Goal: Task Accomplishment & Management: Complete application form

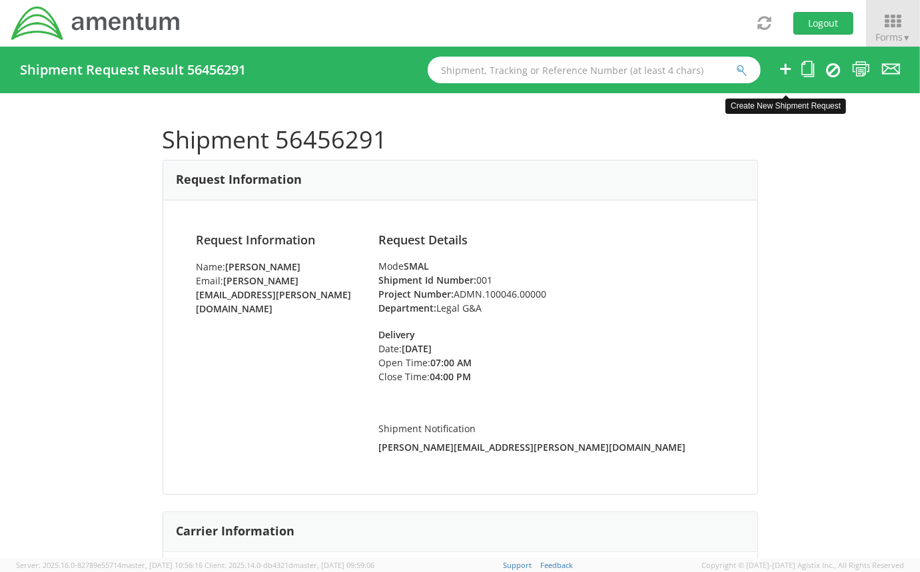
click at [781, 77] on icon at bounding box center [786, 69] width 16 height 17
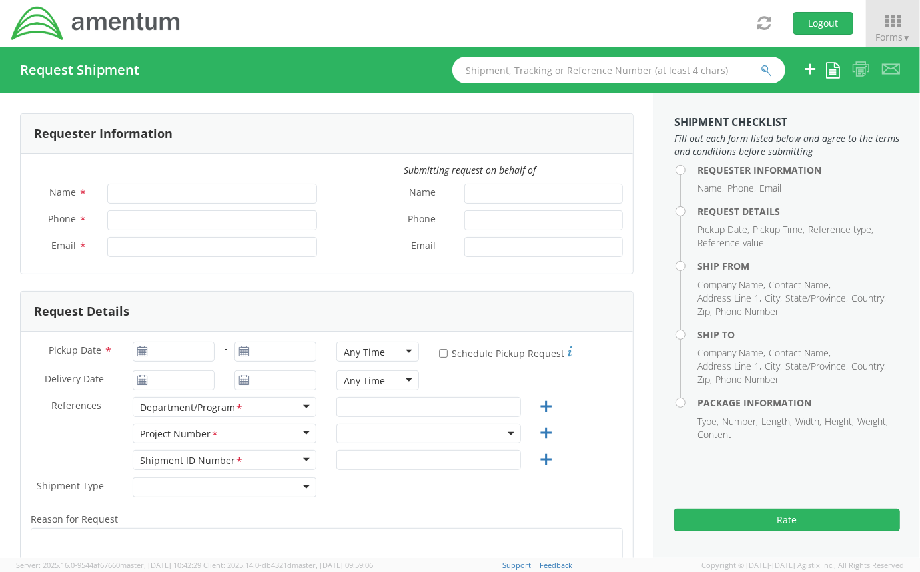
type input "[PERSON_NAME]"
type input "[PERSON_NAME][EMAIL_ADDRESS][PERSON_NAME][DOMAIN_NAME]"
select select "ADMN.100046.00000"
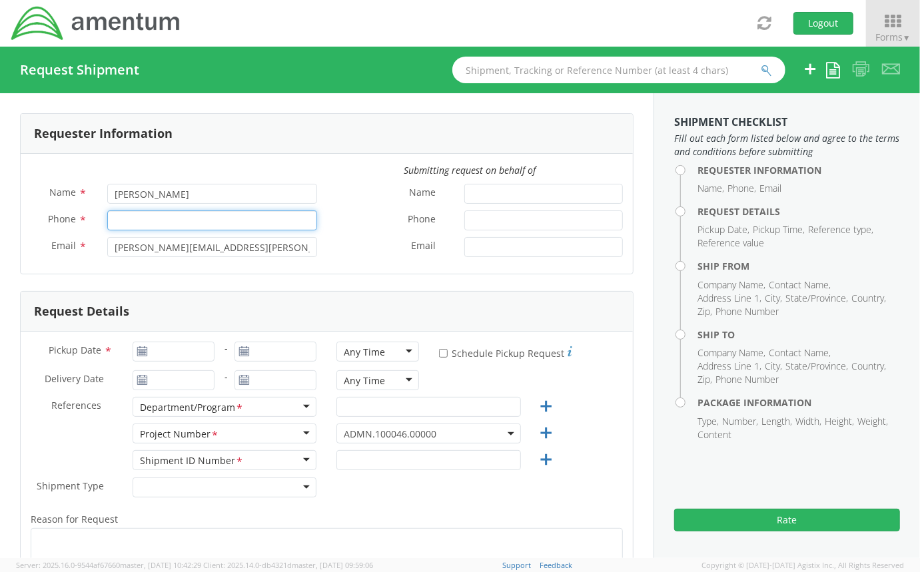
click at [121, 225] on input "Phone *" at bounding box center [212, 221] width 210 height 20
type input "2403856004"
click at [327, 194] on label "Name *" at bounding box center [390, 192] width 127 height 17
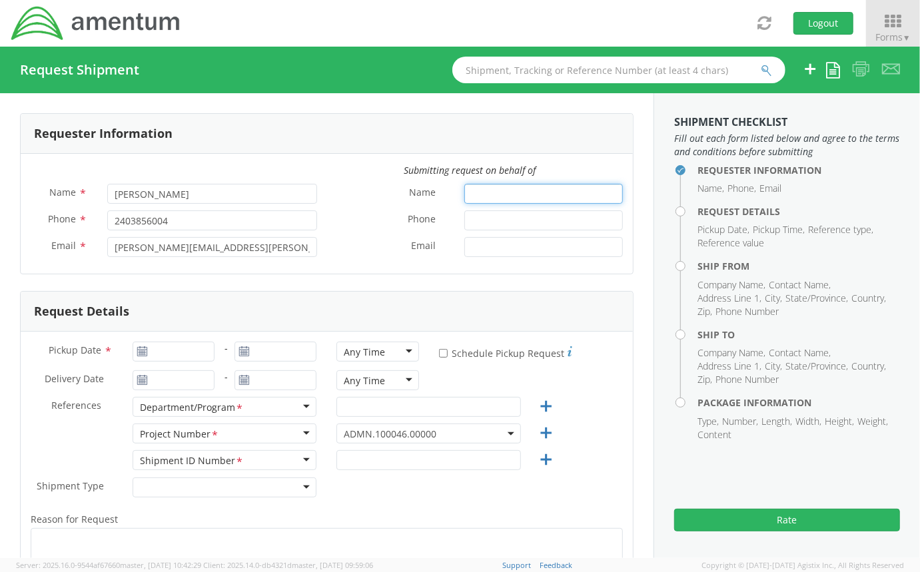
click at [464, 194] on input "Name *" at bounding box center [543, 194] width 159 height 20
type input "[DATE]"
click at [182, 344] on input "[DATE]" at bounding box center [174, 352] width 82 height 20
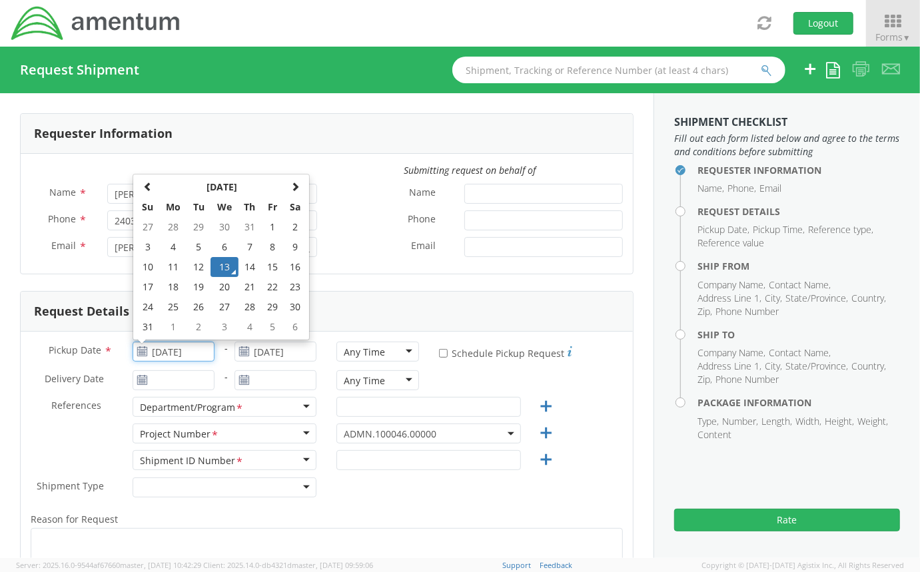
click at [226, 269] on td "13" at bounding box center [225, 267] width 28 height 20
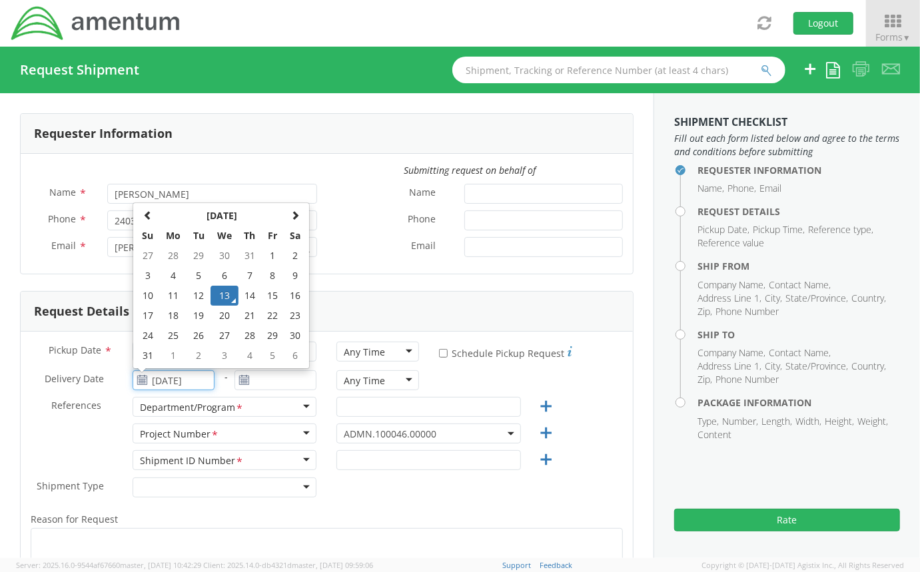
click at [173, 380] on input "[DATE]" at bounding box center [174, 380] width 82 height 20
click at [248, 299] on td "14" at bounding box center [250, 296] width 23 height 20
type input "[DATE]"
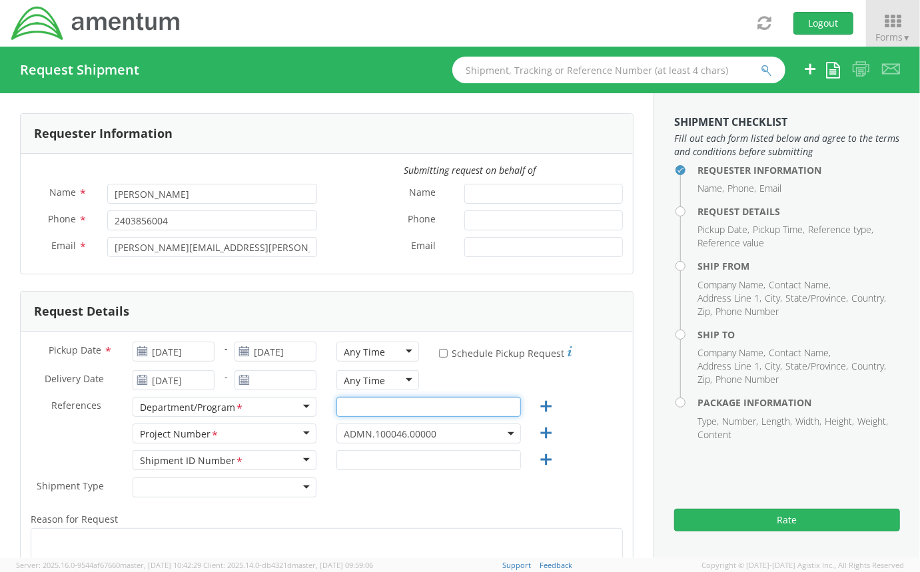
click at [411, 406] on input "text" at bounding box center [428, 407] width 184 height 20
type input "Legal G&A"
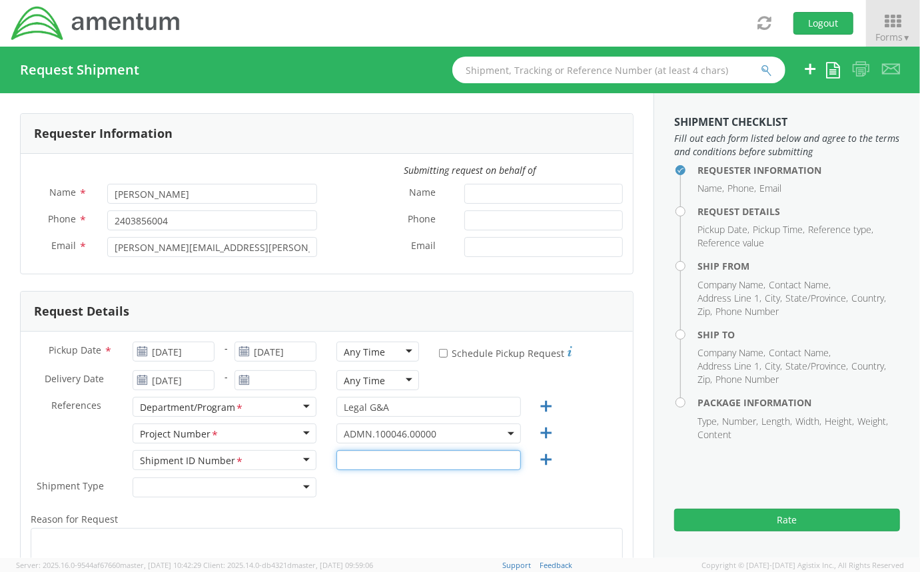
click at [401, 464] on input "text" at bounding box center [428, 460] width 184 height 20
type input "0001"
click at [375, 492] on div "Shipment Type * Batch Regular" at bounding box center [327, 491] width 612 height 27
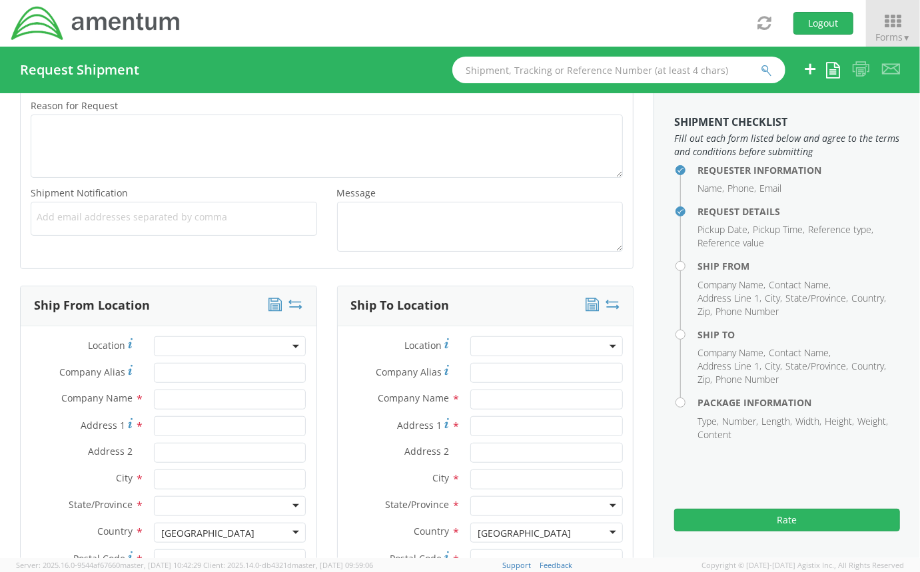
scroll to position [415, 0]
click at [269, 403] on input "text" at bounding box center [230, 398] width 153 height 20
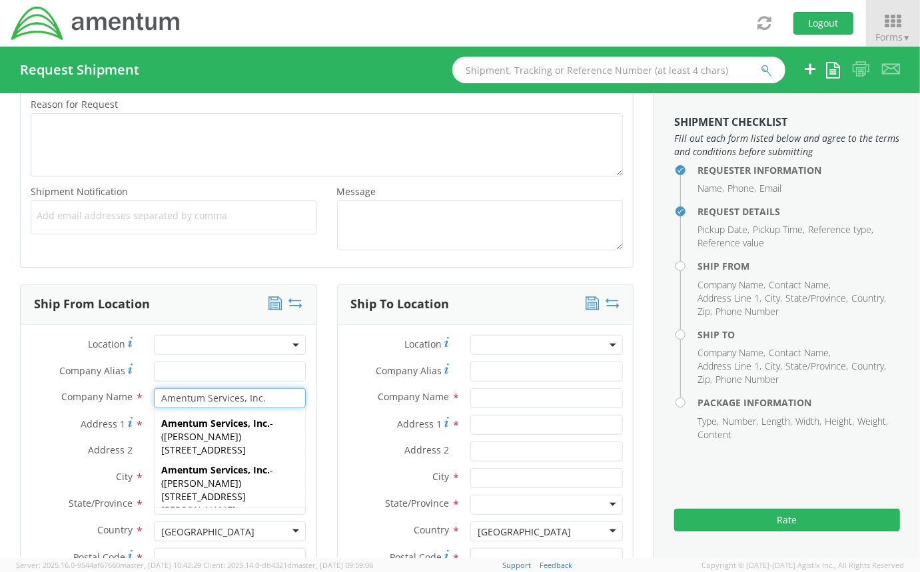
type input "Amentum Services, Inc."
click at [327, 438] on div "Ship To Location Location * Company Alias * Company Name * Address 1 * Address …" at bounding box center [485, 510] width 317 height 450
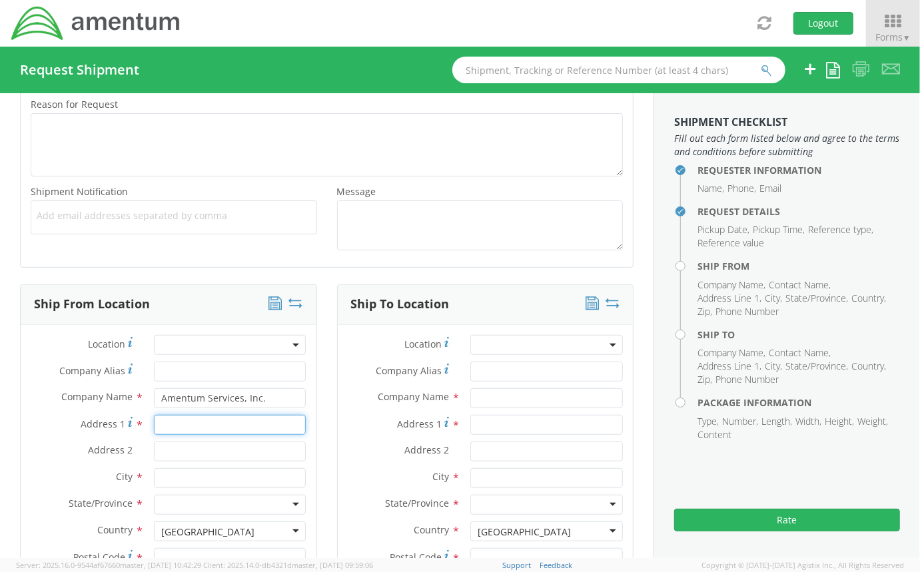
click at [205, 426] on input "Address 1 *" at bounding box center [230, 425] width 153 height 20
type input "[STREET_ADDRESS][PERSON_NAME]"
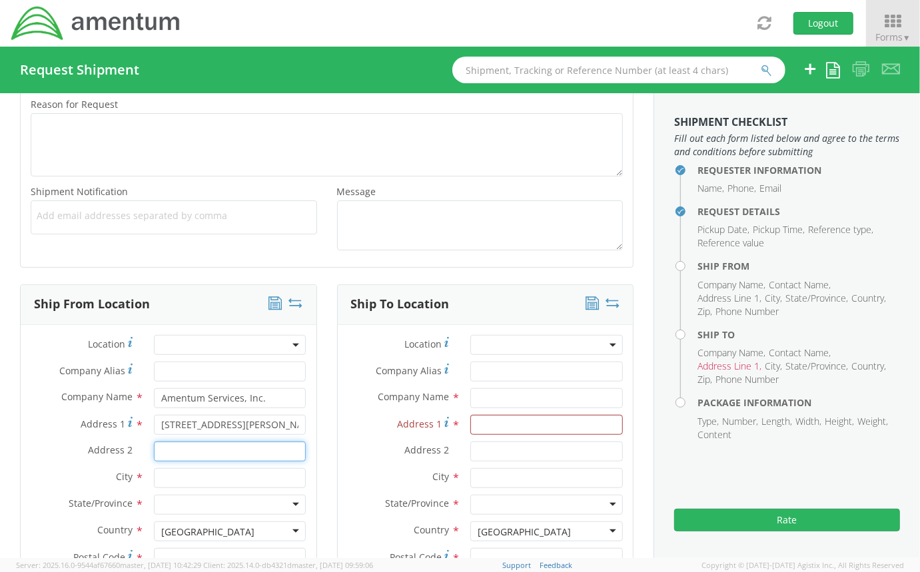
click at [253, 448] on input "Address 2 *" at bounding box center [230, 452] width 153 height 20
type input "Suite 200"
click at [215, 474] on input "text" at bounding box center [230, 478] width 153 height 20
type input "[GEOGRAPHIC_DATA]"
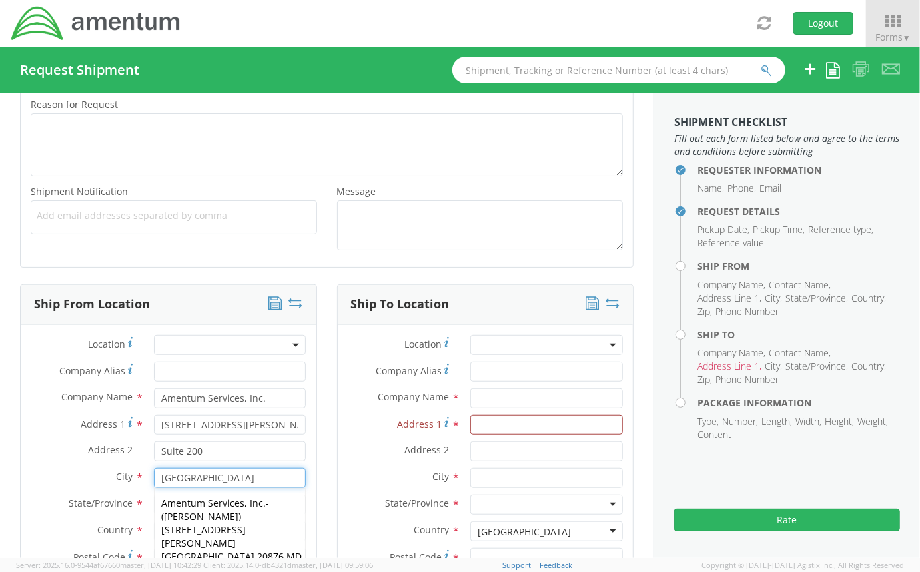
click at [177, 510] on span "[PERSON_NAME]" at bounding box center [201, 516] width 75 height 13
type input "[STREET_ADDRESS][PERSON_NAME]"
type input "20876"
type input "[PERSON_NAME]"
type input "2403577547"
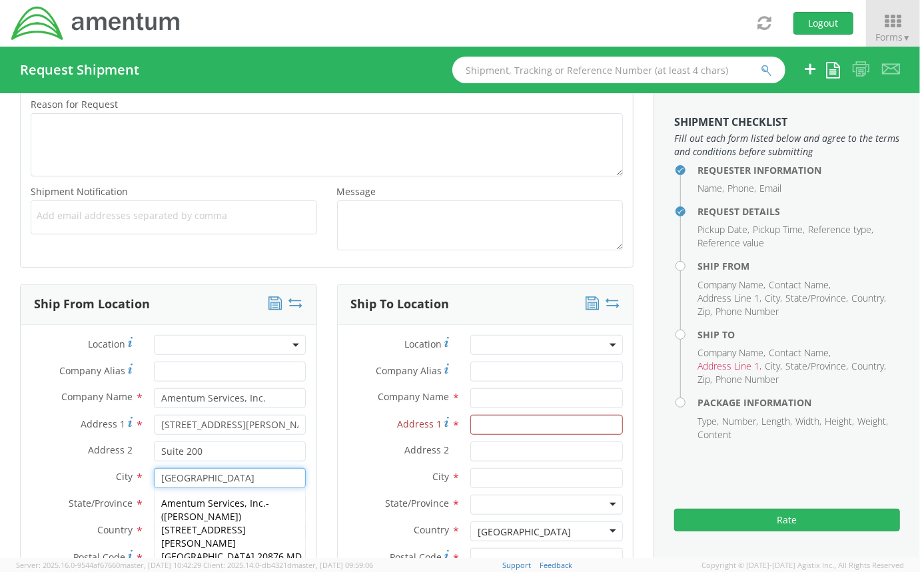
type input "[EMAIL_ADDRESS][PERSON_NAME][DOMAIN_NAME]"
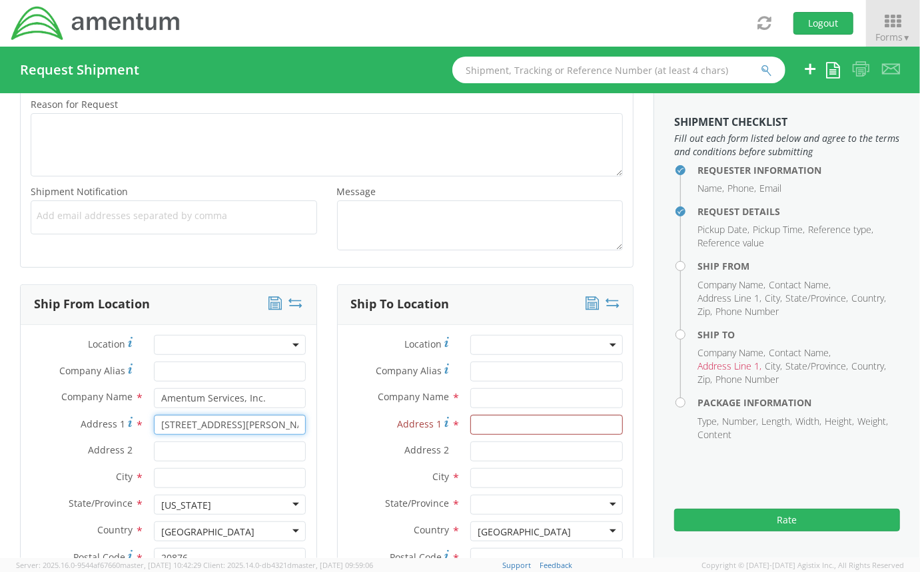
scroll to position [0, 21]
drag, startPoint x: 250, startPoint y: 425, endPoint x: 323, endPoint y: 426, distance: 72.6
click at [323, 426] on div "Ship From Location Location * Company Alias * Company Name * Amentum Services, …" at bounding box center [327, 510] width 634 height 450
click at [294, 424] on input "[STREET_ADDRESS][PERSON_NAME]" at bounding box center [230, 425] width 153 height 20
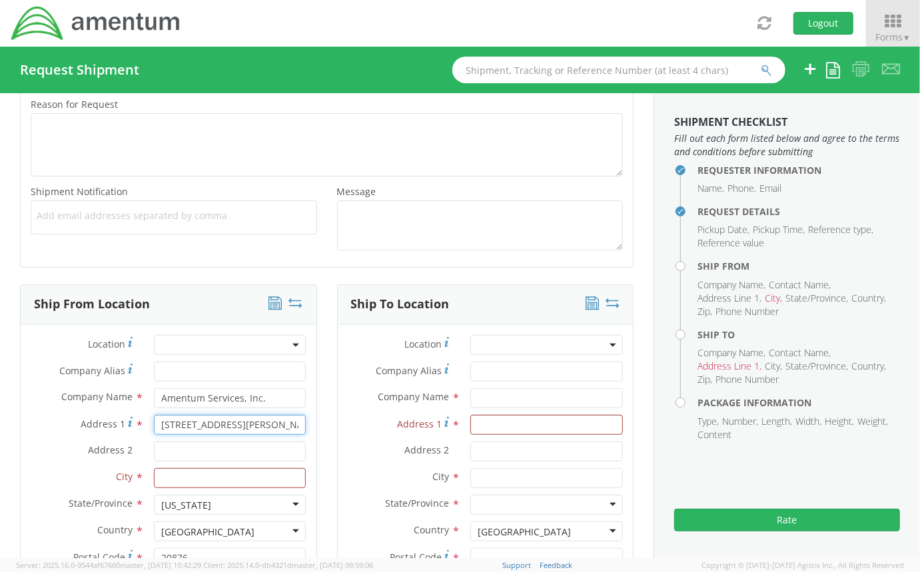
type input "[STREET_ADDRESS][PERSON_NAME]"
click at [245, 453] on input "Address 2 *" at bounding box center [230, 452] width 153 height 20
type input "Suite 200"
click at [223, 480] on input "text" at bounding box center [230, 478] width 153 height 20
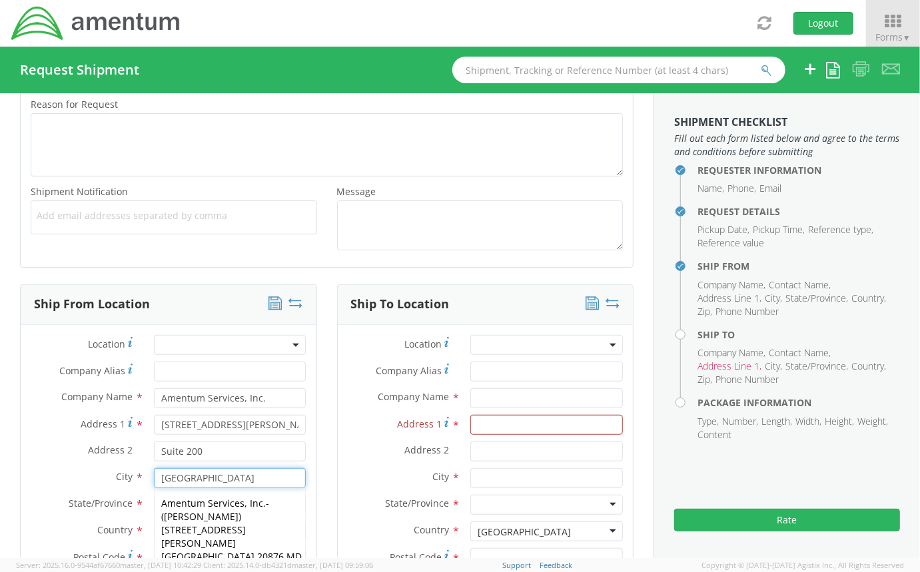
type input "[GEOGRAPHIC_DATA]"
click at [318, 468] on div "Ship From Location Location * Company Alias * Company Name * Amentum Services, …" at bounding box center [168, 510] width 317 height 450
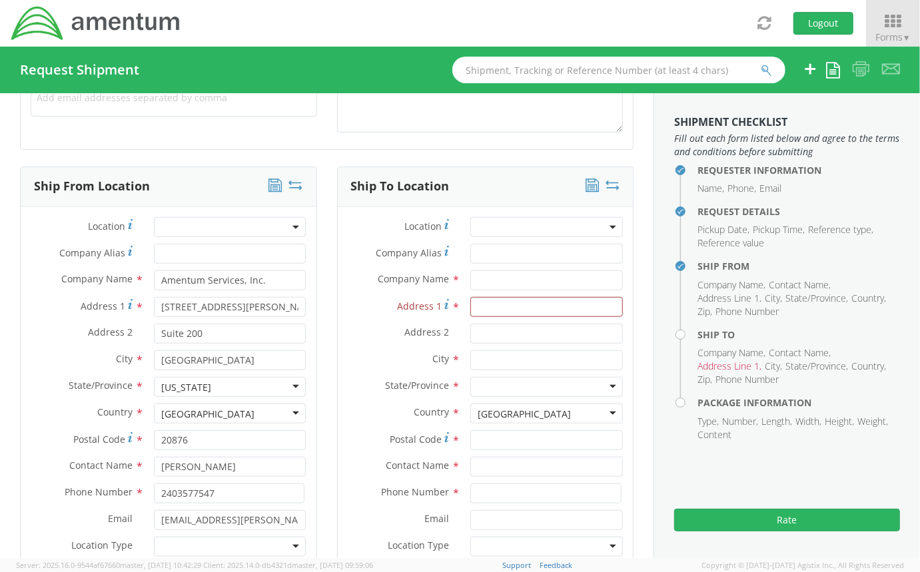
scroll to position [566, 0]
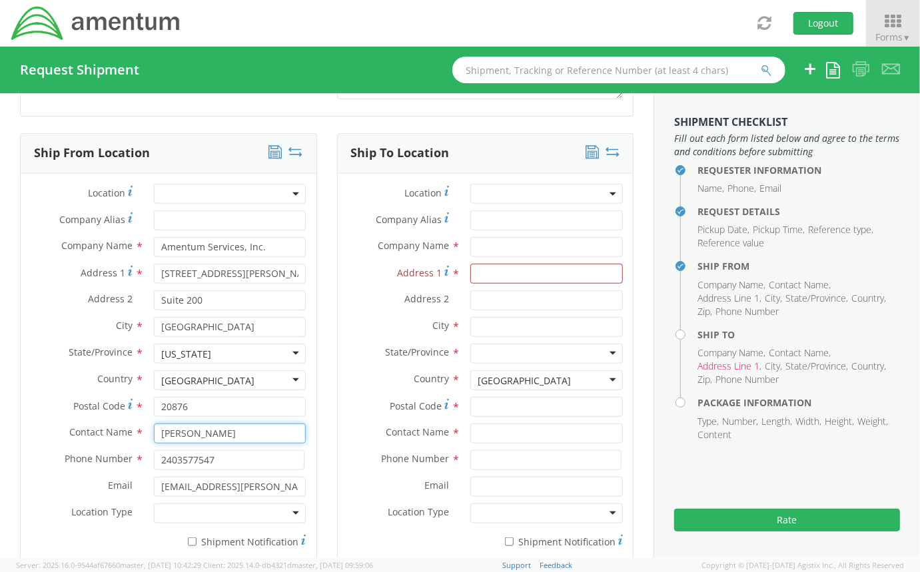
drag, startPoint x: 235, startPoint y: 433, endPoint x: 85, endPoint y: 454, distance: 150.8
click at [85, 454] on div "Location * Company Alias * Company Name * Amentum Services, Inc. Amentum Servic…" at bounding box center [169, 370] width 296 height 372
type input "[PERSON_NAME]"
click at [229, 460] on input "2403577547" at bounding box center [229, 460] width 151 height 20
type input "2"
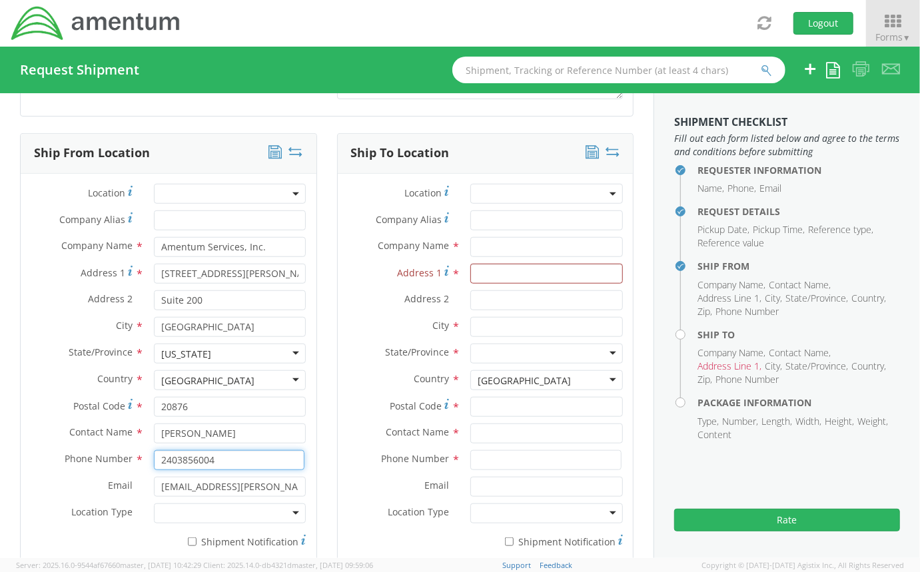
type input "2403856004"
click at [327, 450] on div "Ship To Location Location * Company Alias * Company Name * Address 1 * Address …" at bounding box center [485, 358] width 317 height 450
drag, startPoint x: 288, startPoint y: 484, endPoint x: 47, endPoint y: 503, distance: 242.0
click at [47, 503] on div "Location * Company Alias * Company Name * Amentum Services, Inc. Amentum Servic…" at bounding box center [169, 370] width 296 height 372
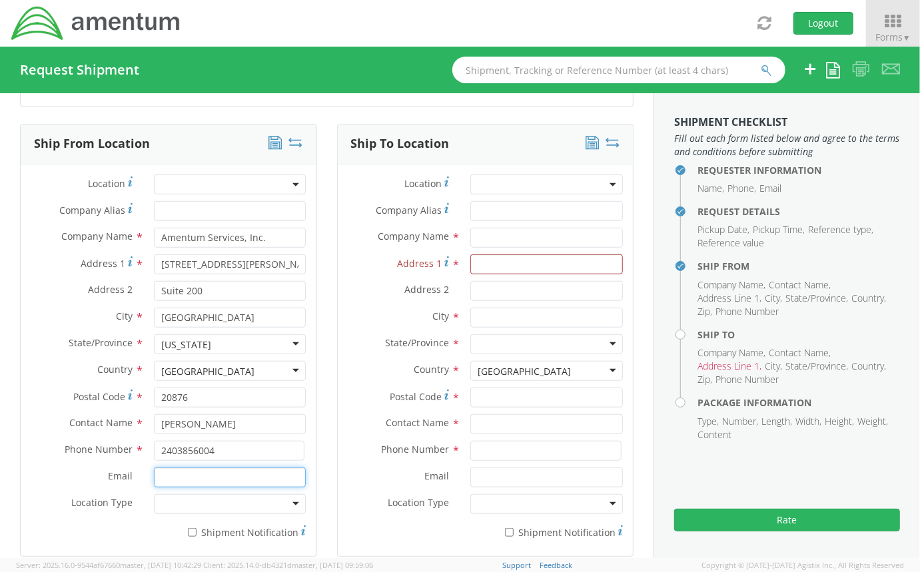
scroll to position [576, 0]
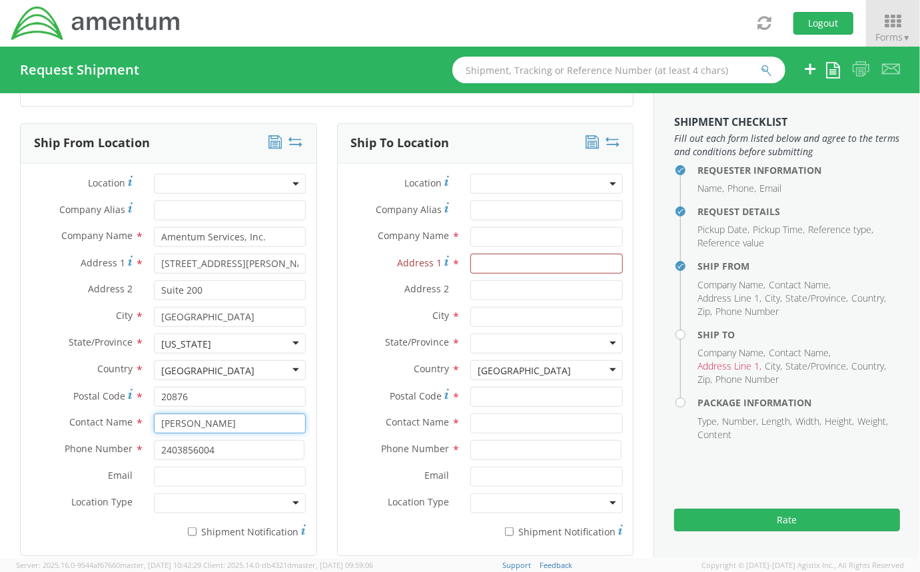
click at [237, 422] on input "[PERSON_NAME]" at bounding box center [230, 424] width 153 height 20
type input "A"
type input "S"
type input "[PERSON_NAME]"
click at [310, 408] on div "Ship From Location Location * Company Alias * Company Name * Amentum Services, …" at bounding box center [168, 348] width 317 height 450
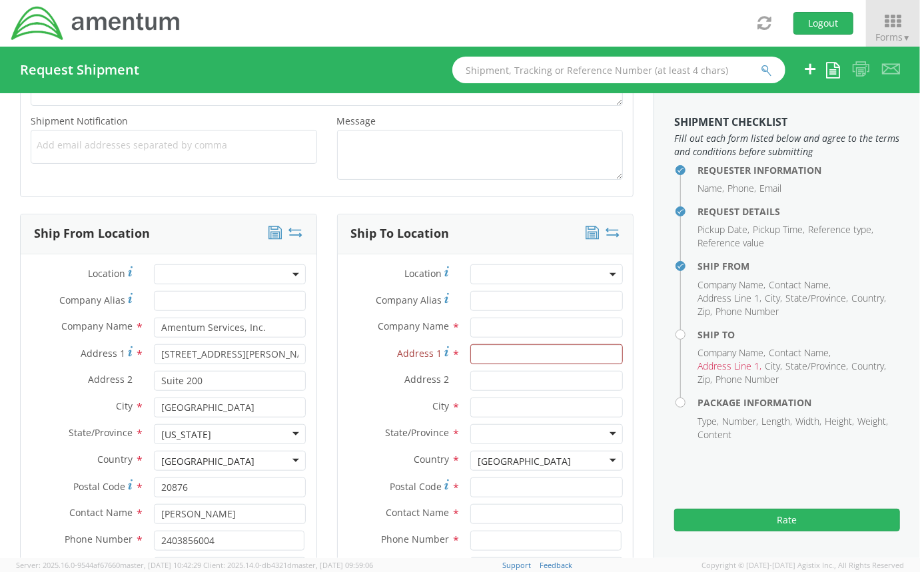
scroll to position [496, 0]
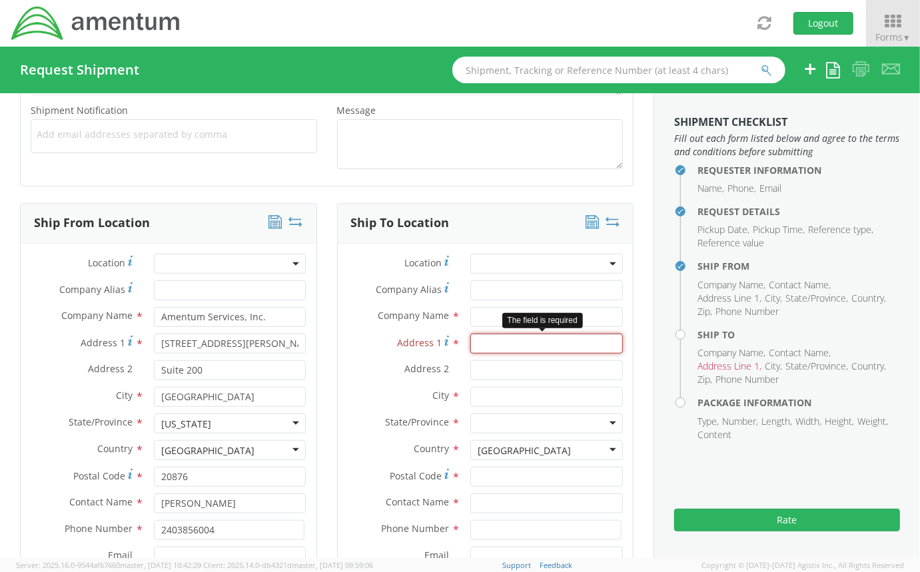
click at [481, 344] on input "Address 1 *" at bounding box center [546, 344] width 153 height 20
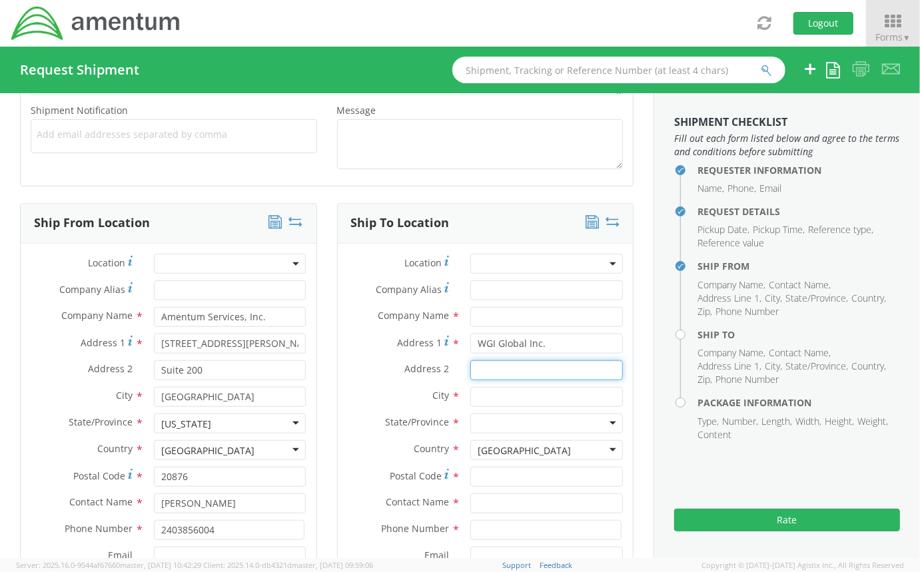
click at [535, 372] on input "Address 2 *" at bounding box center [546, 370] width 153 height 20
click at [548, 346] on input "WGI Global Inc." at bounding box center [546, 344] width 153 height 20
type input "W"
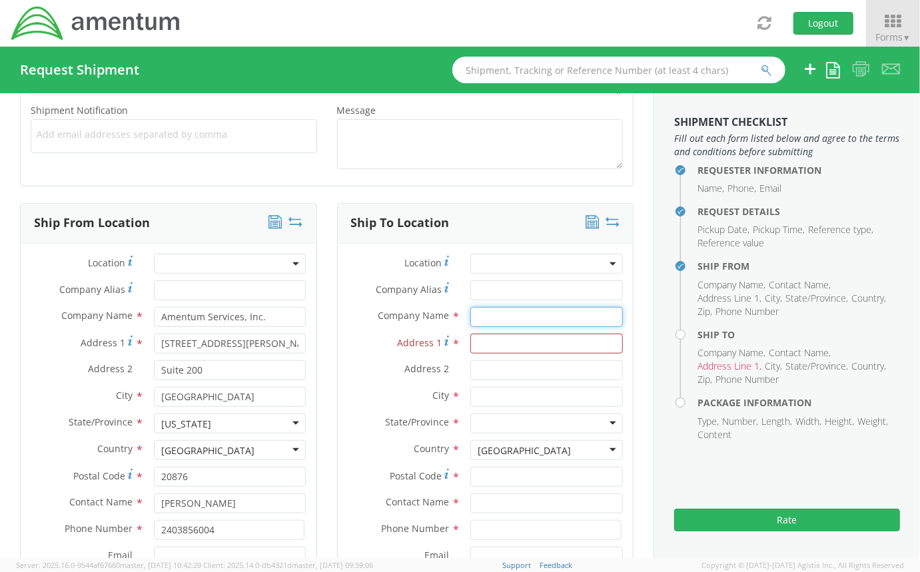
click at [486, 317] on input "text" at bounding box center [546, 317] width 153 height 20
type input "WGI Global Inc."
click at [501, 344] on input "Address 1 *" at bounding box center [546, 344] width 153 height 20
type input "[PERSON_NAME]"
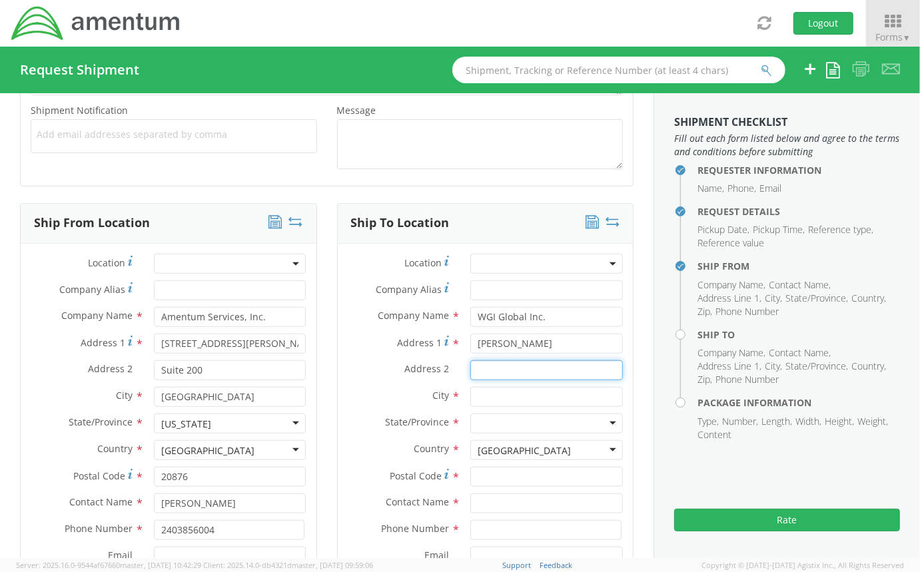
click at [486, 365] on input "Address 2 *" at bounding box center [546, 370] width 153 height 20
drag, startPoint x: 559, startPoint y: 342, endPoint x: 289, endPoint y: 367, distance: 271.0
click at [289, 367] on div "Ship From Location Location * Company Alias * Company Name * Amentum Services, …" at bounding box center [327, 428] width 634 height 450
click at [493, 396] on input "text" at bounding box center [546, 397] width 153 height 20
click at [474, 362] on input "Address 2 *" at bounding box center [546, 370] width 153 height 20
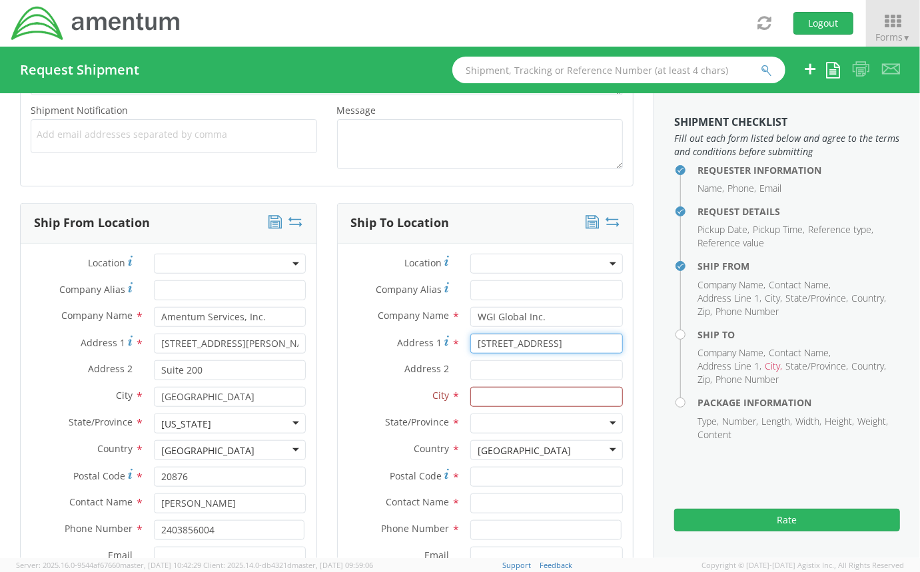
click at [562, 341] on input "[STREET_ADDRESS]" at bounding box center [546, 344] width 153 height 20
type input "[STREET_ADDRESS]"
click at [512, 370] on input "Address 2 *" at bounding box center [546, 370] width 153 height 20
click at [482, 394] on input "text" at bounding box center [546, 397] width 153 height 20
type input "Kyiv"
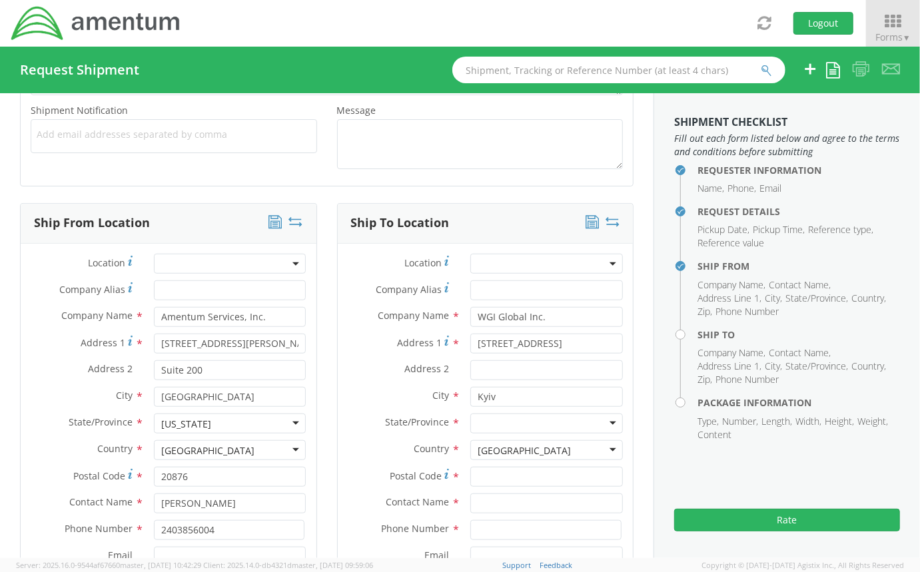
click at [515, 453] on div "[GEOGRAPHIC_DATA]" at bounding box center [524, 450] width 93 height 13
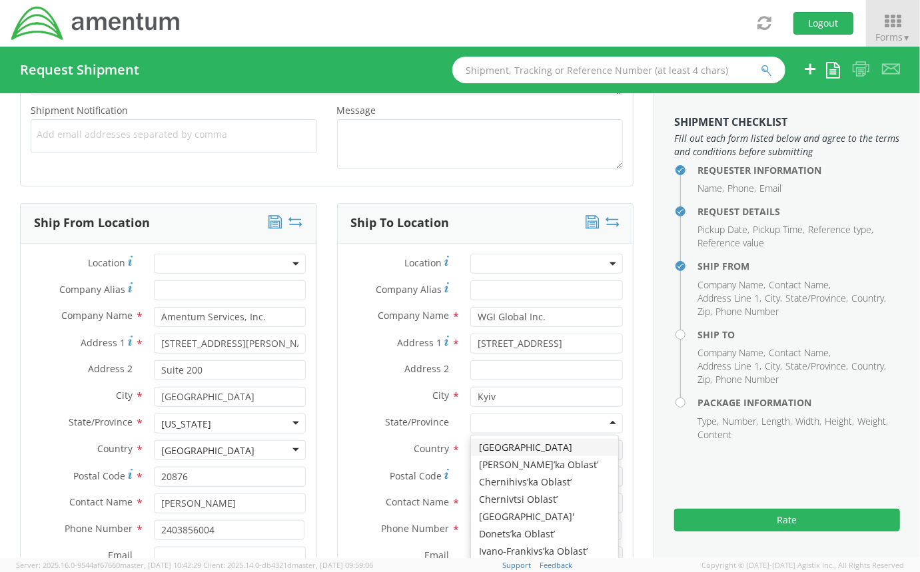
click at [499, 423] on div at bounding box center [546, 424] width 153 height 20
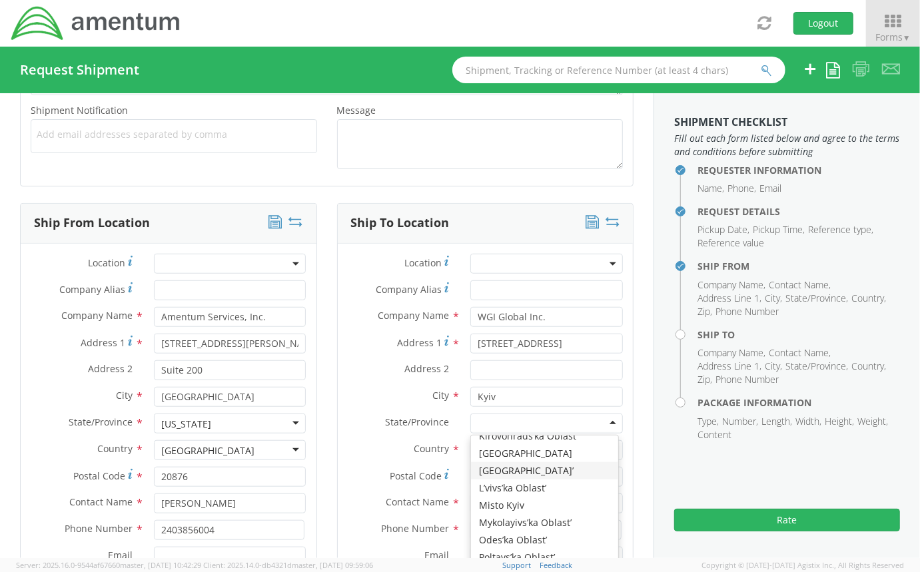
scroll to position [186, 0]
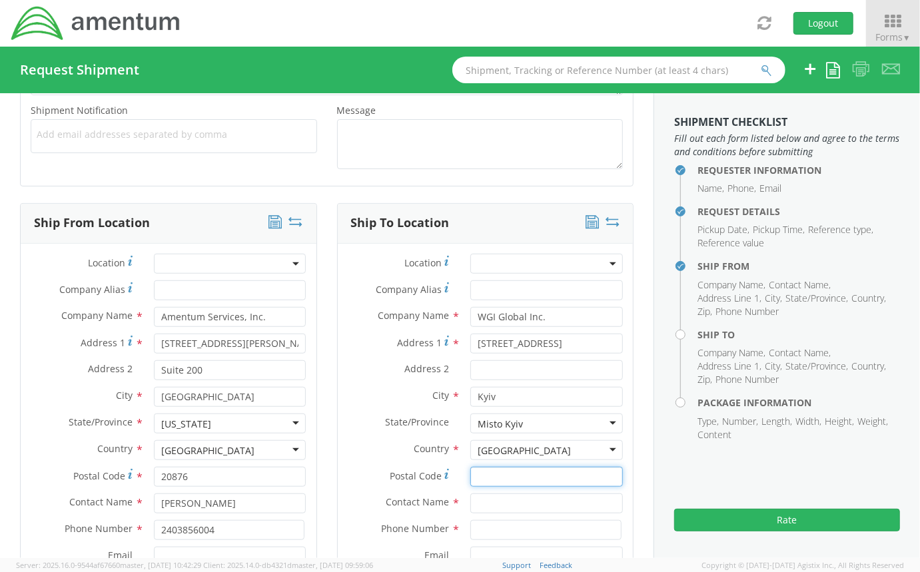
click at [493, 474] on input "Postal Code *" at bounding box center [546, 477] width 153 height 20
type input "1203179"
click at [488, 498] on input "text" at bounding box center [546, 504] width 153 height 20
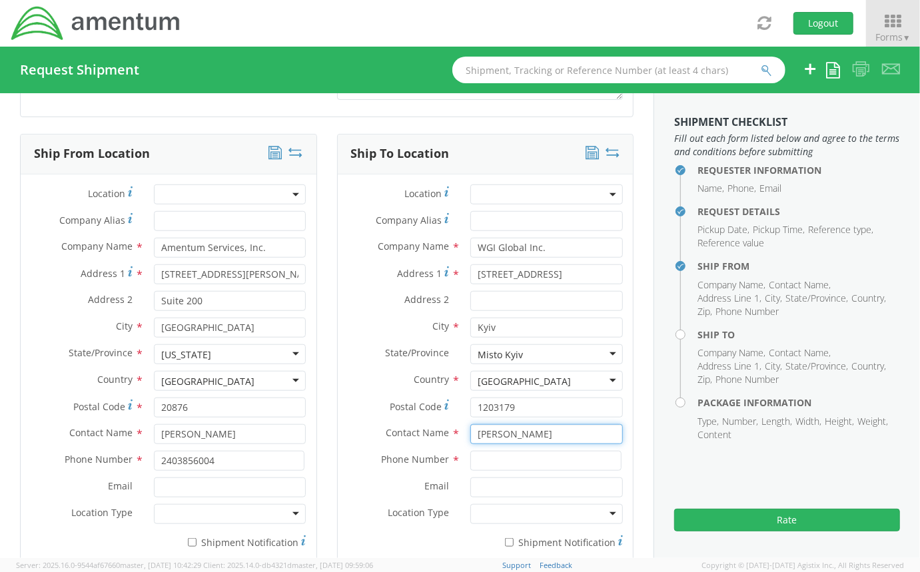
scroll to position [568, 0]
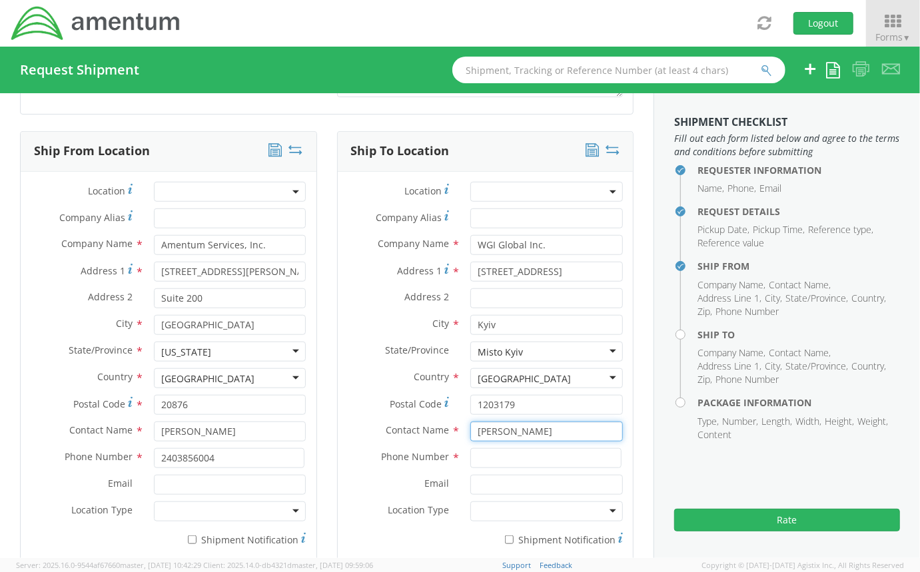
type input "[PERSON_NAME]"
click at [474, 458] on input at bounding box center [545, 458] width 151 height 20
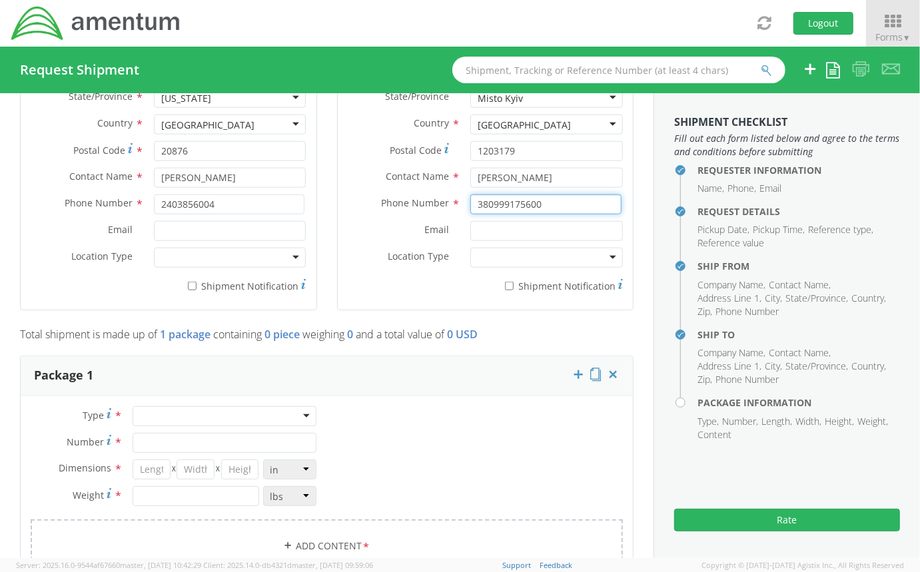
scroll to position [824, 0]
type input "380999175600"
click at [283, 414] on div at bounding box center [225, 415] width 184 height 20
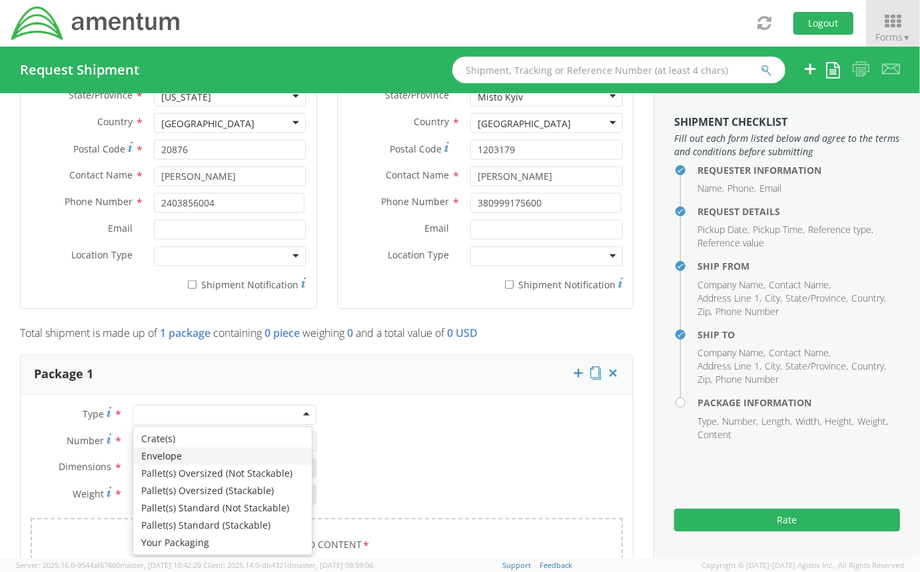
type input "1"
type input "9.5"
type input "12.5"
type input "0.25"
type input "1"
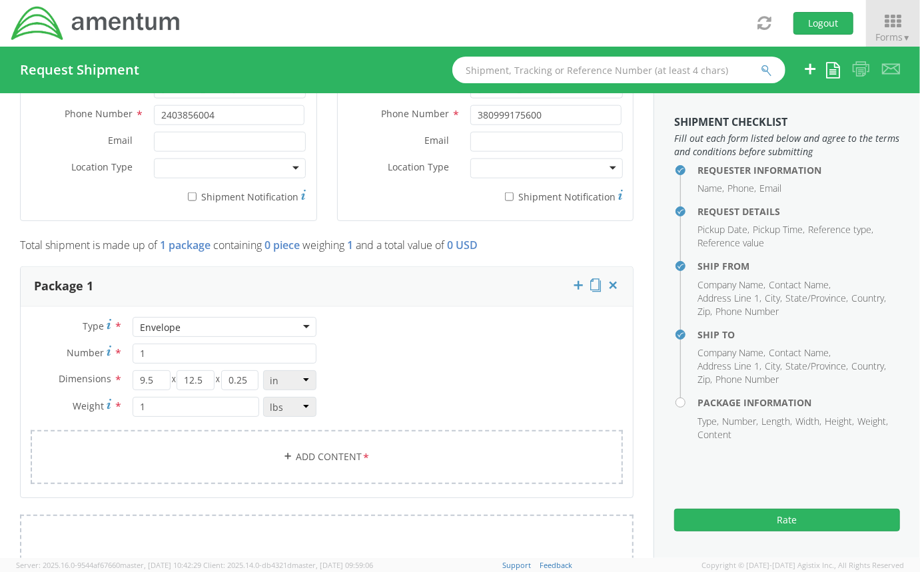
scroll to position [912, 0]
click at [322, 464] on link "Add Content *" at bounding box center [327, 457] width 592 height 54
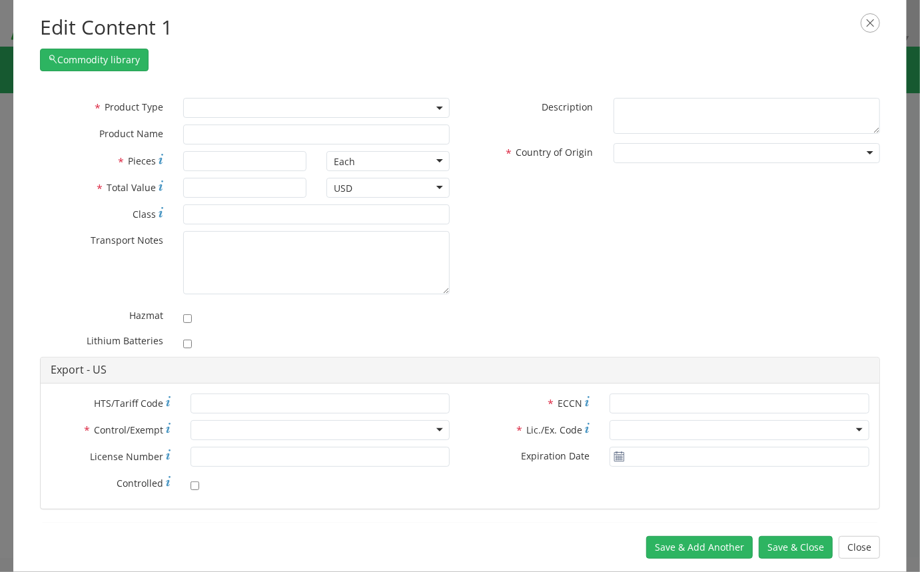
click at [301, 111] on span at bounding box center [316, 108] width 267 height 20
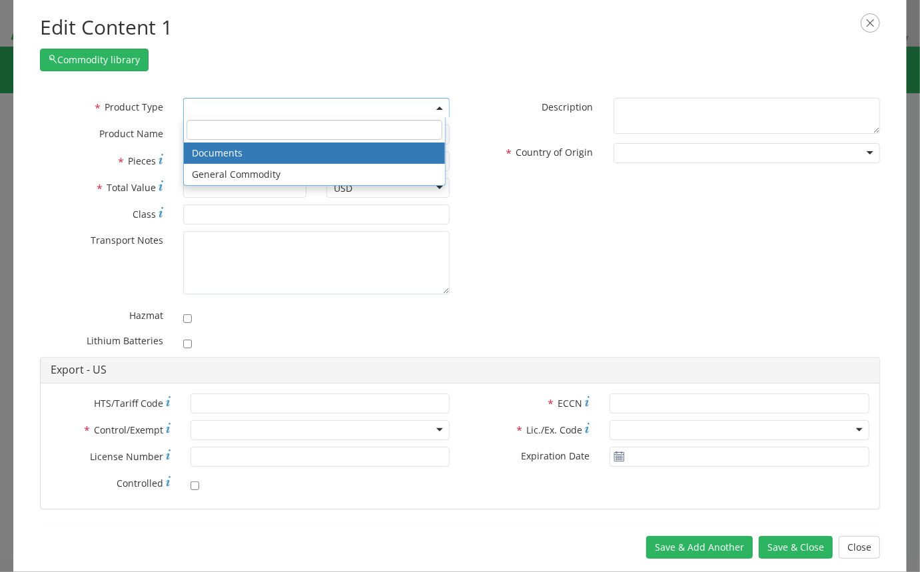
select select "DOCUMENT"
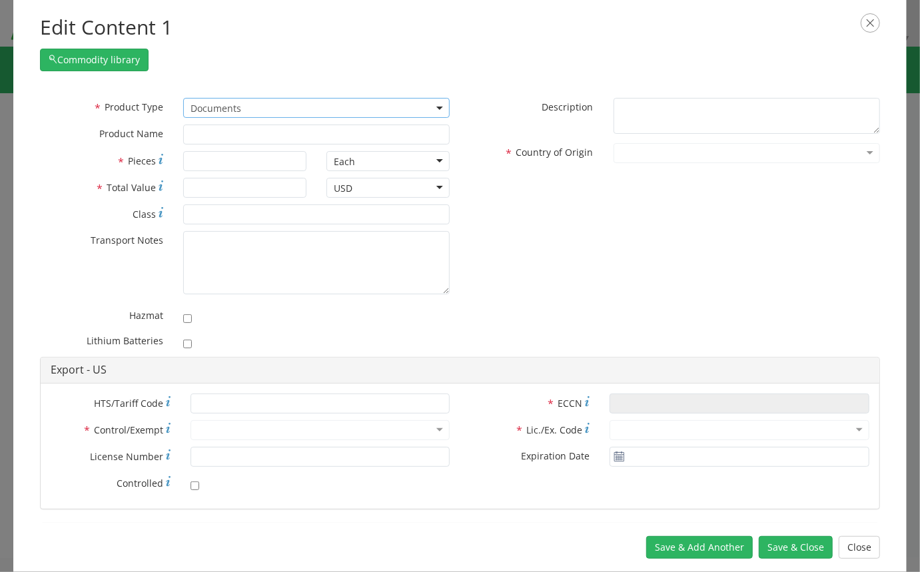
type input "Document"
type input "1"
type textarea "Documents"
type input "4911.99.8000"
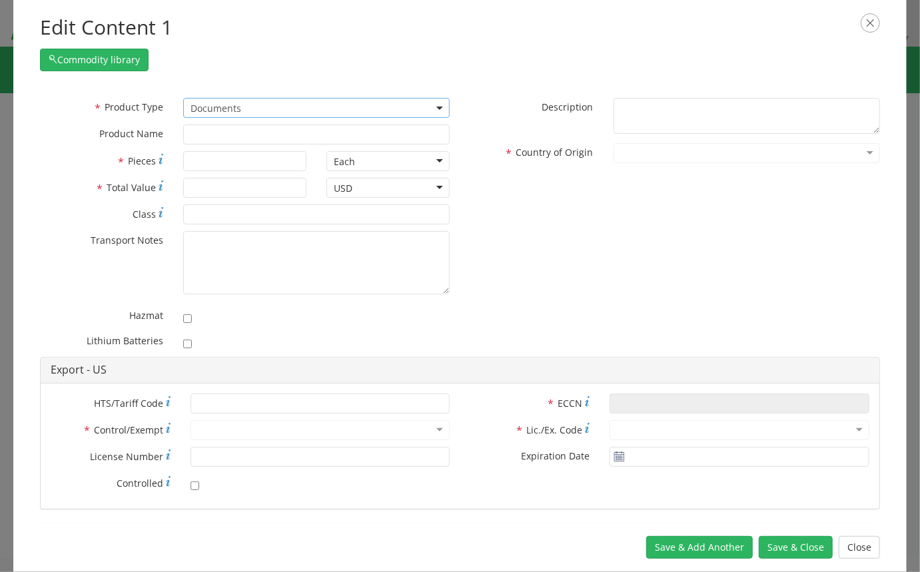
type input "EAR99"
type input "4911.99.8000"
click at [794, 552] on button "Save & Close" at bounding box center [796, 547] width 74 height 23
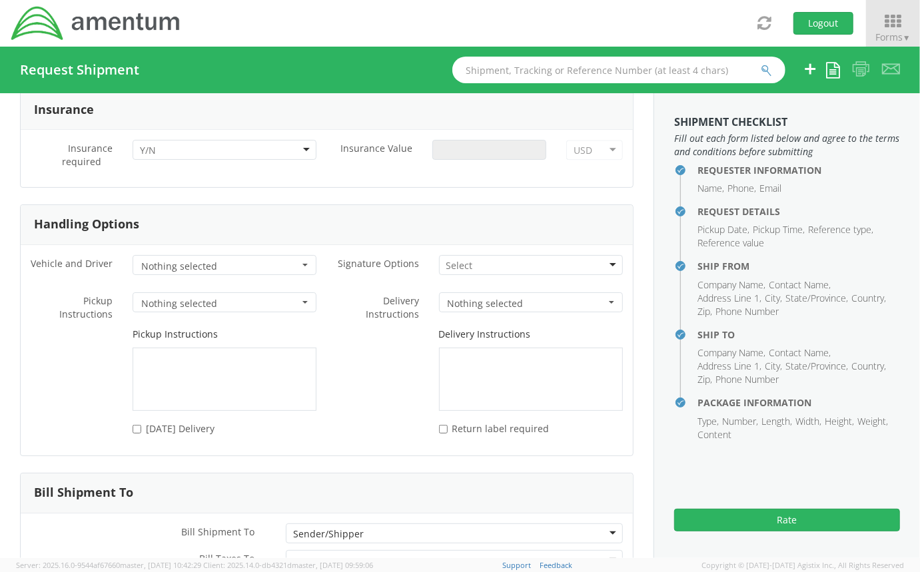
scroll to position [1888, 0]
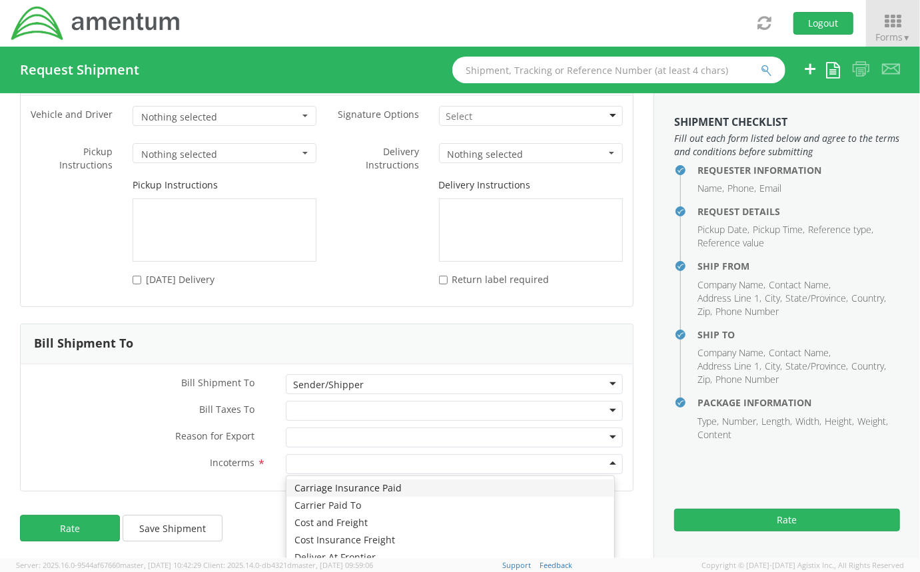
click at [418, 460] on div at bounding box center [454, 464] width 337 height 20
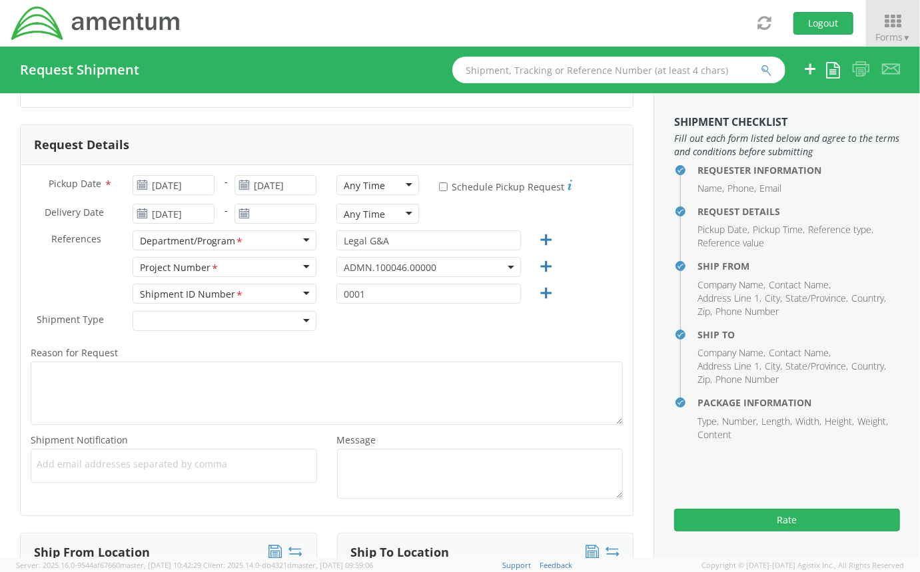
scroll to position [168, 0]
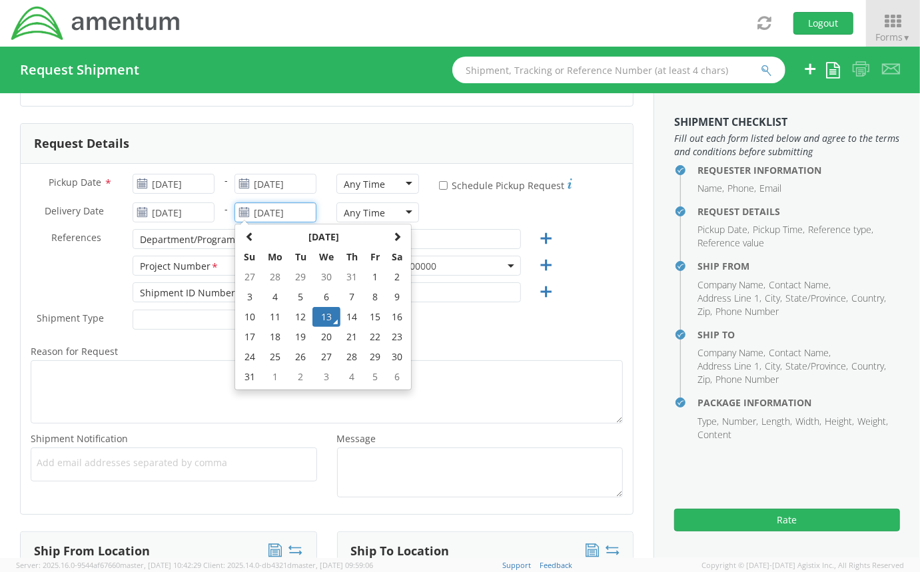
click at [261, 217] on input "[DATE]" at bounding box center [276, 213] width 82 height 20
click at [340, 312] on td "14" at bounding box center [351, 317] width 23 height 20
type input "[DATE]"
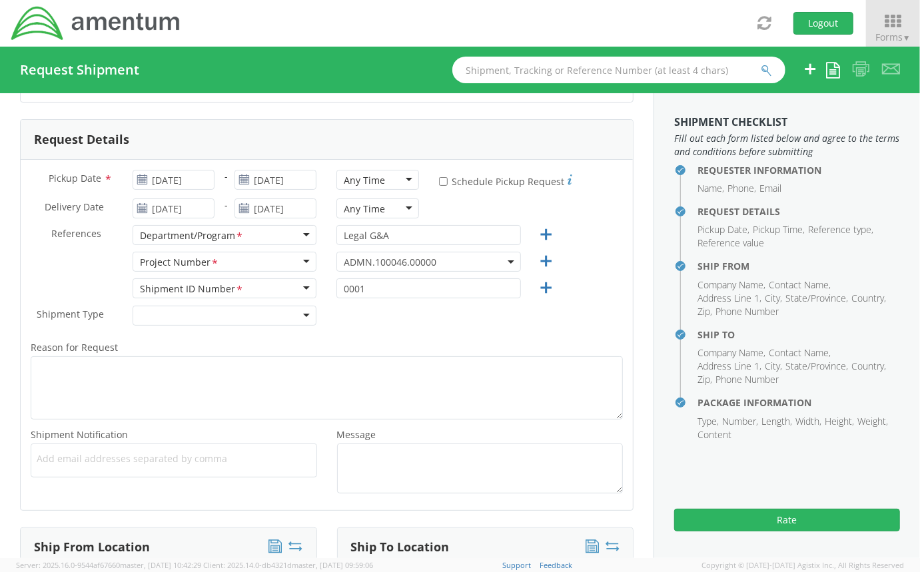
scroll to position [0, 0]
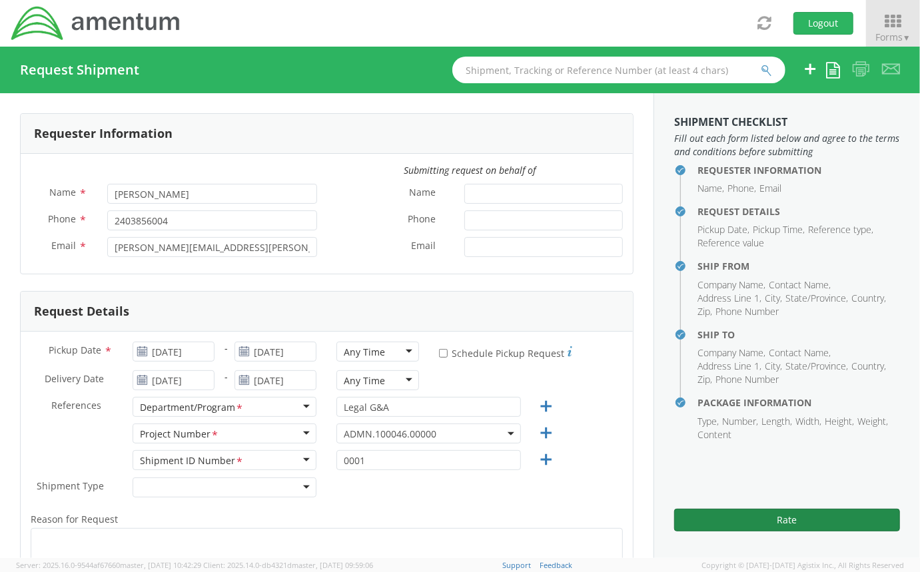
click at [713, 514] on button "Rate" at bounding box center [787, 520] width 226 height 23
